Goal: Navigation & Orientation: Understand site structure

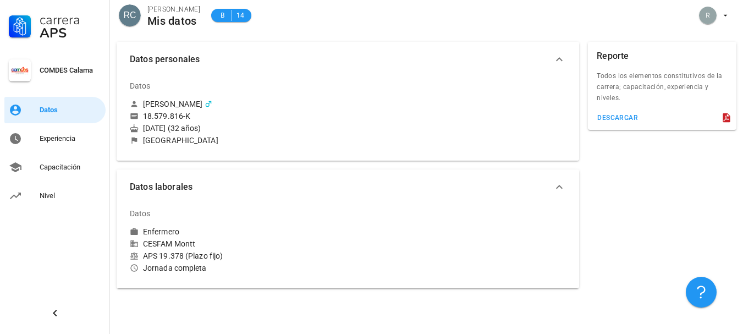
click at [222, 129] on div "[DATE] (32 años)" at bounding box center [237, 128] width 214 height 10
click at [57, 140] on div "Experiencia" at bounding box center [71, 138] width 62 height 9
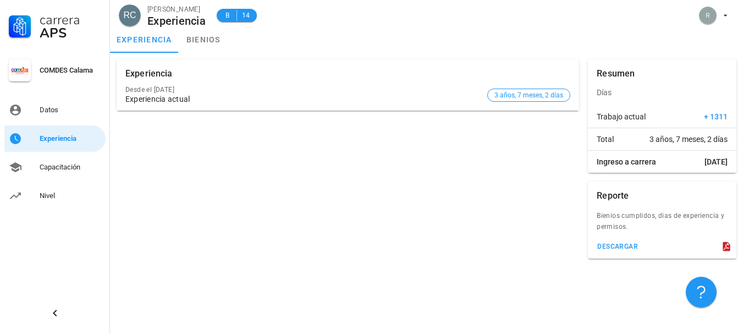
click at [704, 113] on span "+ 1311" at bounding box center [716, 116] width 24 height 11
click at [715, 116] on span "+ 1311" at bounding box center [716, 116] width 24 height 11
click at [73, 169] on div "Capacitación" at bounding box center [71, 167] width 62 height 9
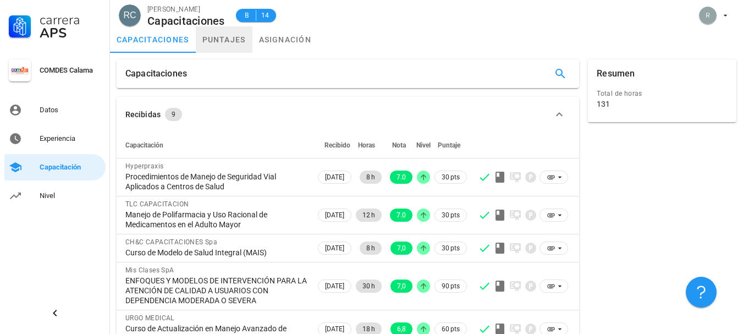
click at [230, 38] on link "puntajes" at bounding box center [224, 39] width 57 height 26
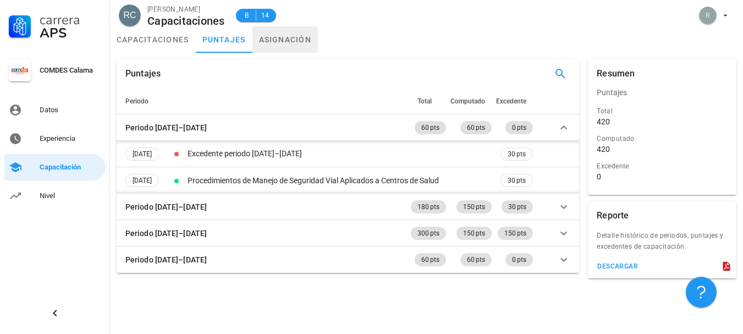
click at [300, 42] on link "asignación" at bounding box center [285, 39] width 66 height 26
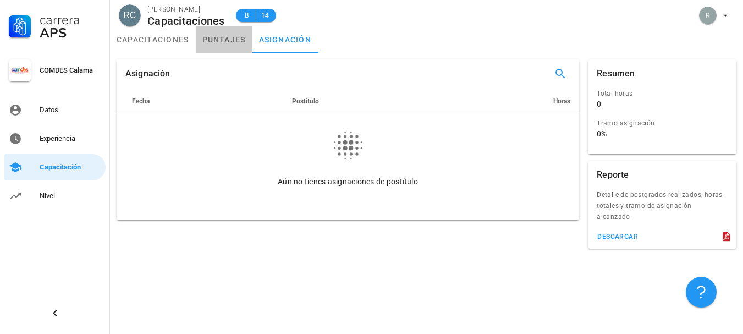
click at [235, 41] on link "puntajes" at bounding box center [224, 39] width 57 height 26
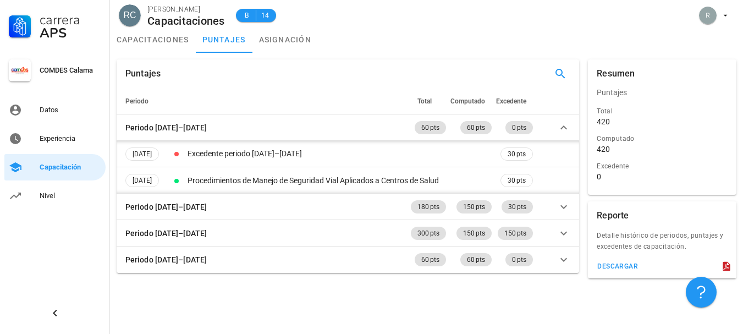
click at [180, 59] on div "Puntajes Periodo Total Computado Excedente Periodo [DATE]–[DATE] 60 pts 60 pts …" at bounding box center [347, 166] width 471 height 222
click at [172, 44] on link "capacitaciones" at bounding box center [153, 39] width 86 height 26
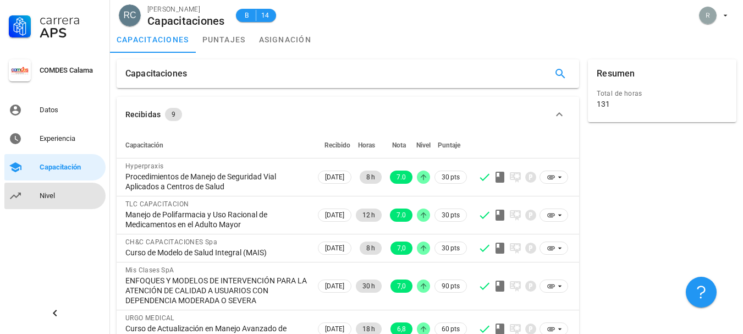
click at [38, 191] on link "Nivel" at bounding box center [54, 196] width 101 height 26
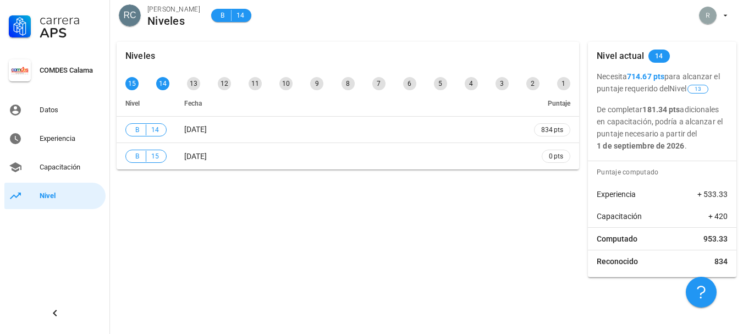
click at [513, 209] on div "Niveles 15 14 13 12 11 10 9 8 7 6 5 4 3 2 1 Nivel Fecha Puntaje B 14 [DATE] 834…" at bounding box center [347, 159] width 471 height 244
click at [464, 199] on div "Niveles 15 14 13 12 11 10 9 8 7 6 5 4 3 2 1 Nivel Fecha Puntaje B 14 [DATE] 834…" at bounding box center [347, 159] width 471 height 244
